Goal: Task Accomplishment & Management: Manage account settings

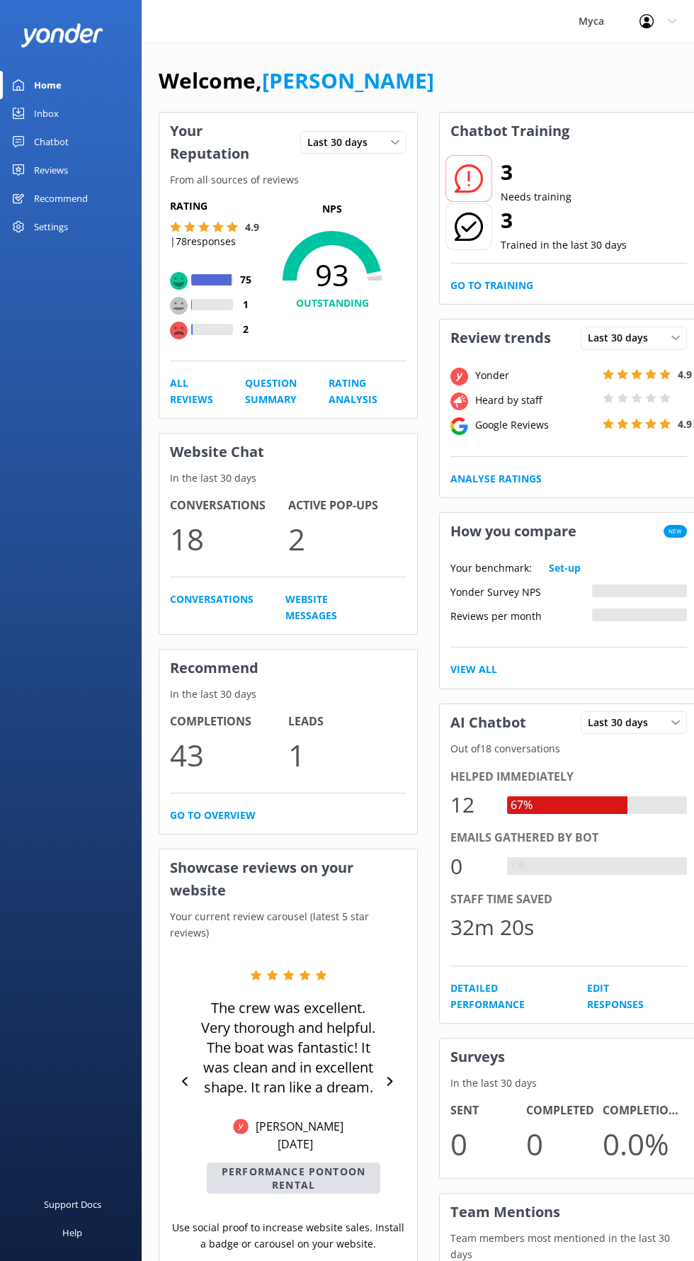
click at [55, 167] on div "Reviews" at bounding box center [51, 170] width 34 height 28
